Goal: Find specific page/section: Find specific page/section

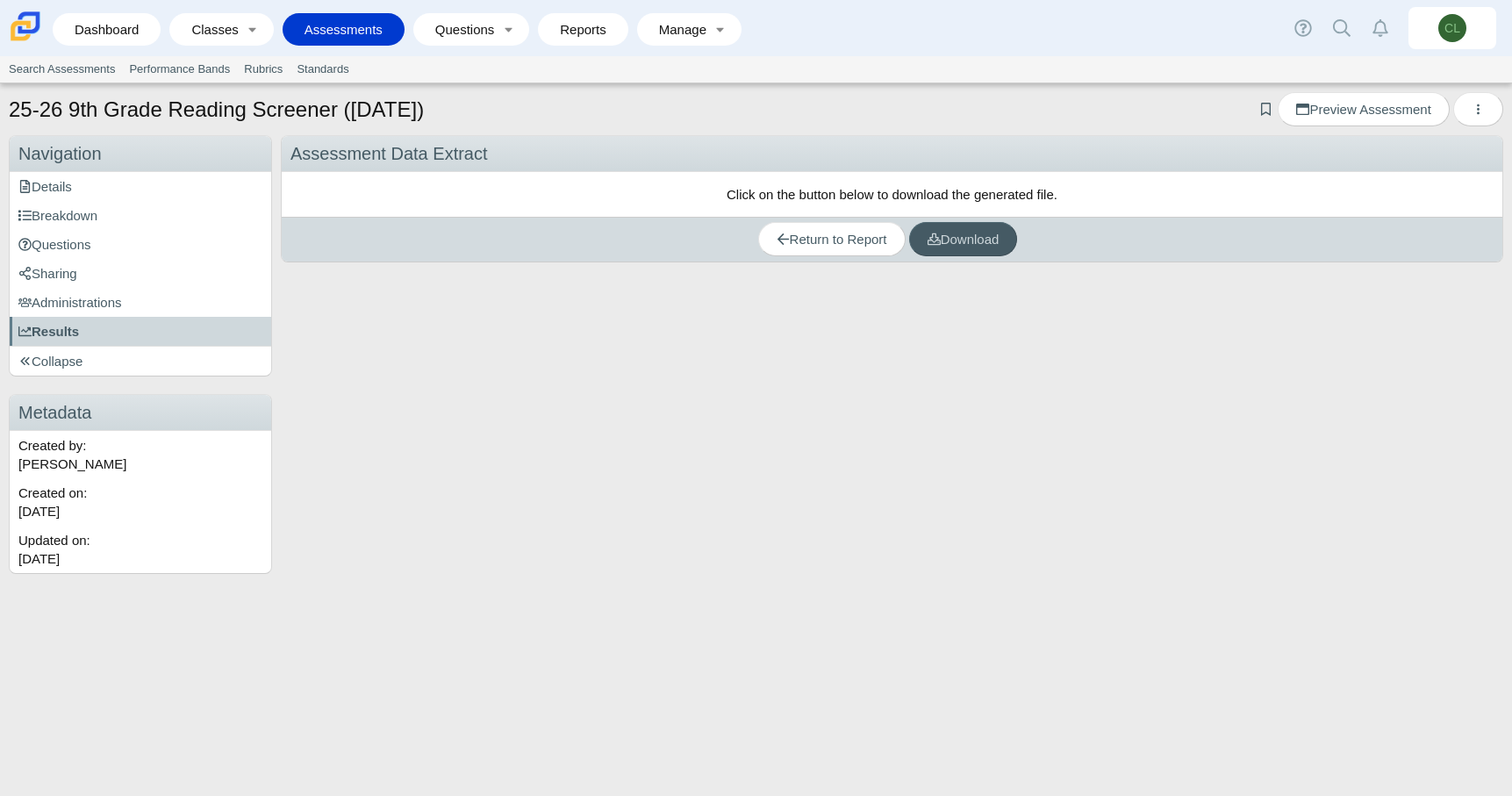
click at [337, 25] on link "Assessments" at bounding box center [343, 30] width 105 height 33
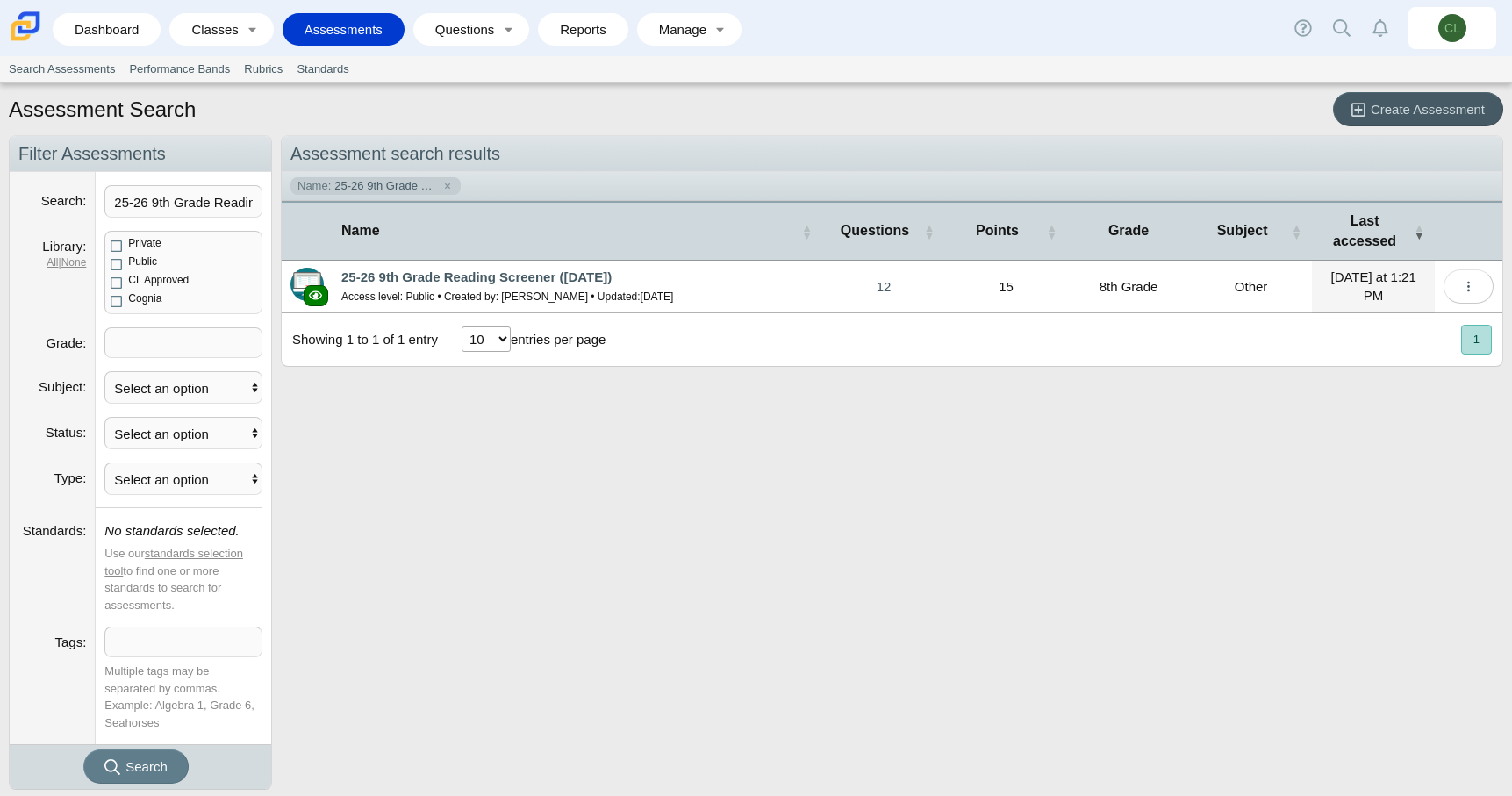
click at [153, 652] on span at bounding box center [183, 642] width 156 height 29
click at [461, 614] on div "Assessment search results Name: 25-26 9th Grade Reading Screene Name Questions …" at bounding box center [887, 463] width 1232 height 655
click at [117, 642] on x "remove tag" at bounding box center [121, 643] width 15 height 12
click at [505, 502] on div "Assessment search results Name: 25-26 9th Grade Reading Screene Name Questions …" at bounding box center [887, 463] width 1232 height 655
click at [219, 340] on span at bounding box center [183, 343] width 156 height 29
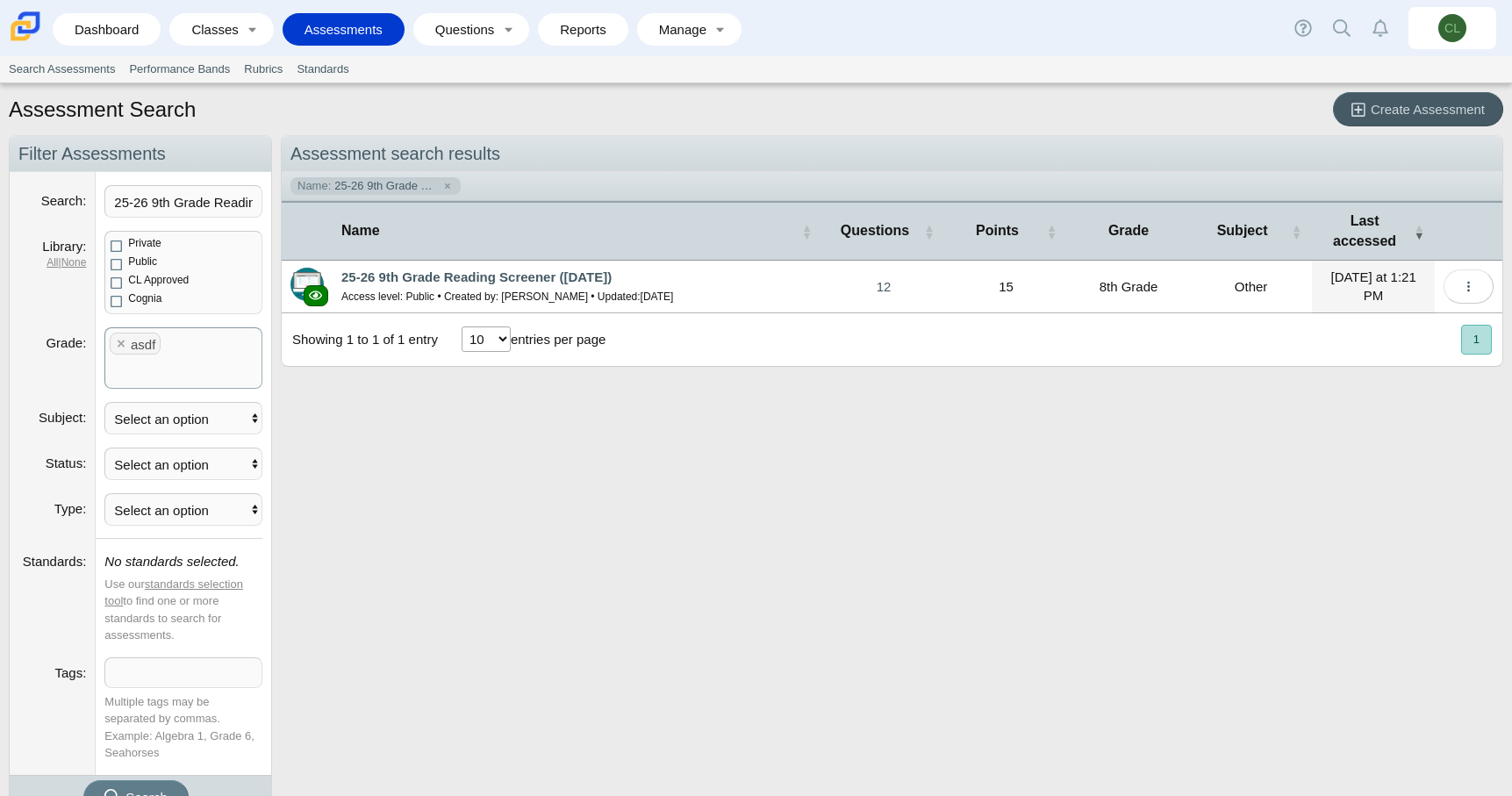
click at [369, 431] on div "Assessment search results Name: 25-26 9th Grade Reading Screene Name Questions …" at bounding box center [887, 478] width 1232 height 686
click at [117, 343] on x "remove tag" at bounding box center [121, 344] width 15 height 12
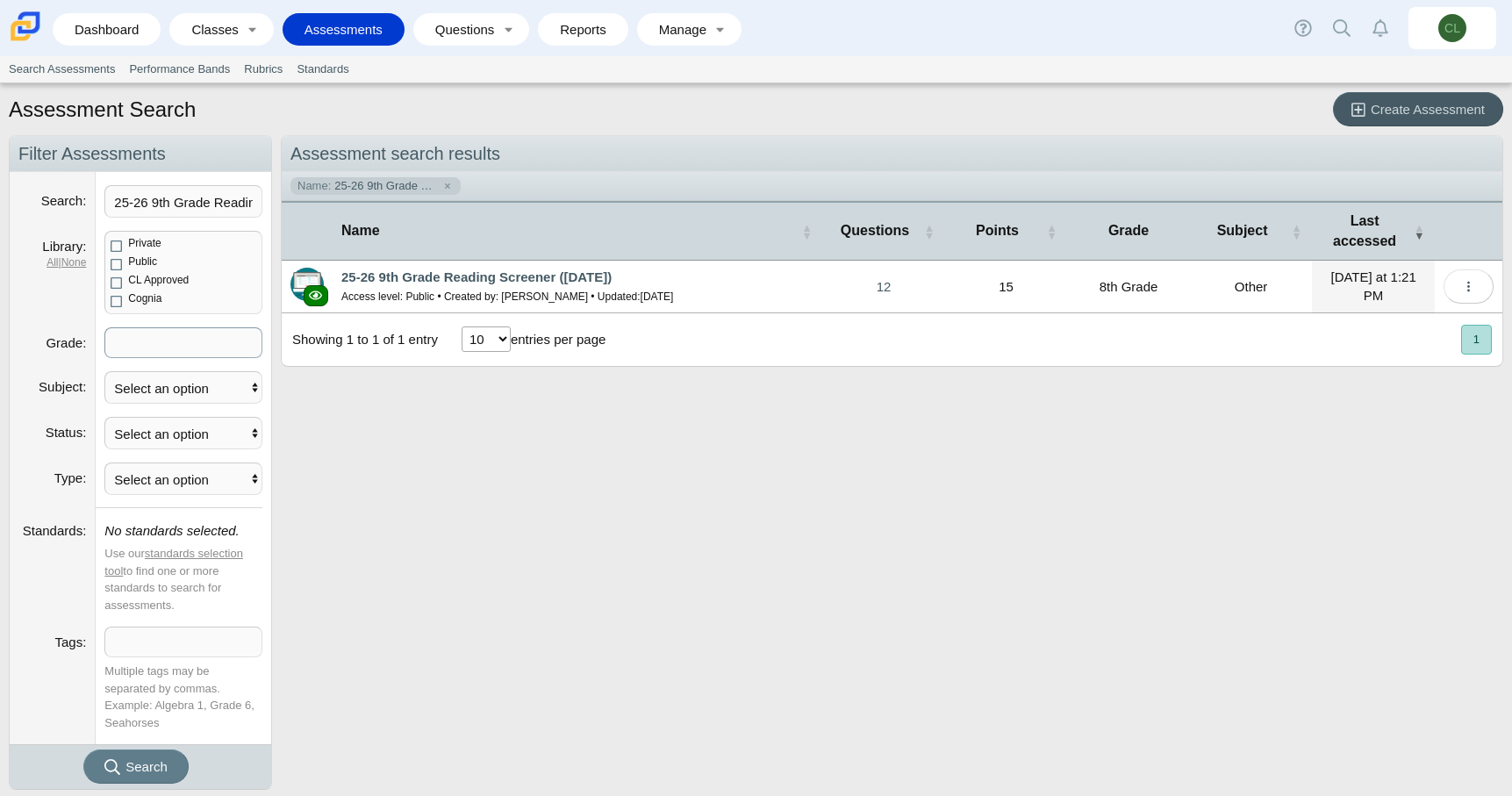
click at [473, 436] on div "Assessment search results Name: 25-26 9th Grade Reading Screene Name Questions …" at bounding box center [887, 463] width 1232 height 655
click at [1166, 124] on div "Assessment Search Create Assessment" at bounding box center [756, 111] width 1495 height 38
